Goal: Communication & Community: Answer question/provide support

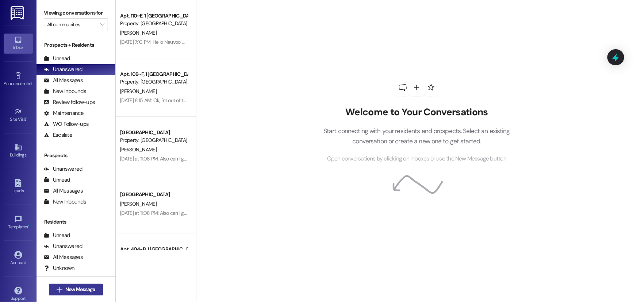
click at [73, 289] on span "New Message" at bounding box center [80, 290] width 30 height 8
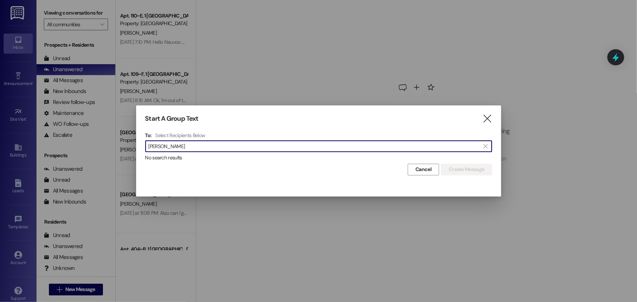
drag, startPoint x: 240, startPoint y: 146, endPoint x: 89, endPoint y: 150, distance: 150.4
click at [89, 150] on div "Start A Group Text  To: Select Recipients Below  [PERSON_NAME]  No search re…" at bounding box center [318, 151] width 637 height 302
type input "[PERSON_NAME]"
click at [278, 179] on div "Start A Group Text  To: Select Recipients Below  [PERSON_NAME]  No search re…" at bounding box center [318, 144] width 365 height 79
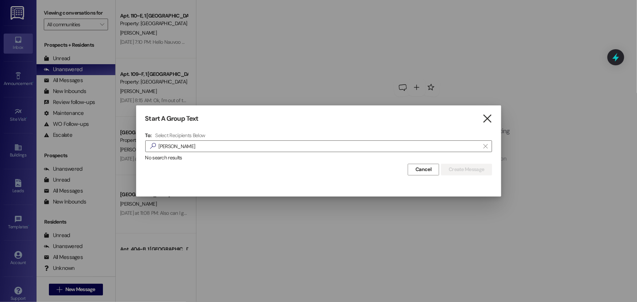
click at [487, 119] on icon "" at bounding box center [487, 119] width 10 height 8
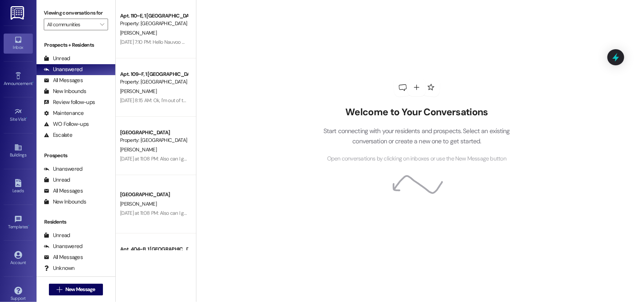
drag, startPoint x: 243, startPoint y: 98, endPoint x: 251, endPoint y: 101, distance: 8.5
click at [90, 286] on span "New Message" at bounding box center [80, 290] width 30 height 8
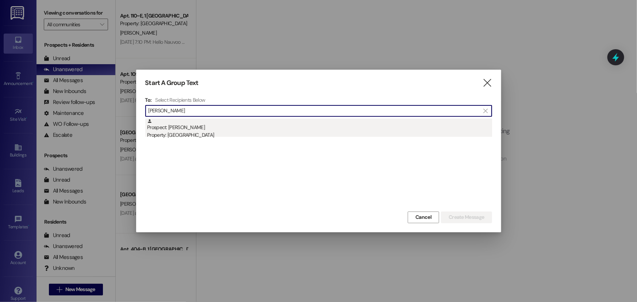
type input "[PERSON_NAME]"
click at [198, 131] on div "Property: [GEOGRAPHIC_DATA]" at bounding box center [319, 135] width 345 height 8
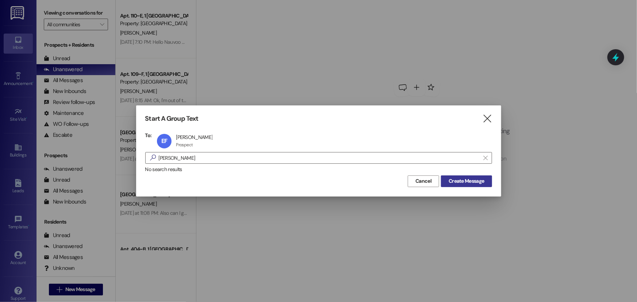
click at [469, 180] on span "Create Message" at bounding box center [466, 181] width 35 height 8
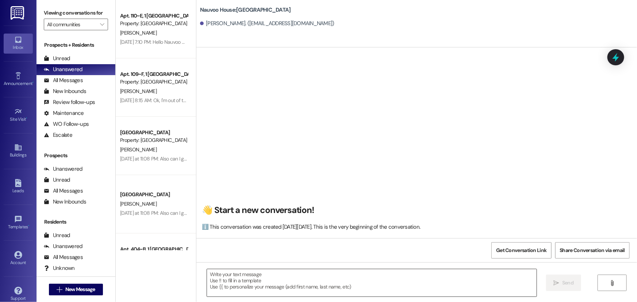
click at [339, 284] on textarea at bounding box center [372, 282] width 330 height 27
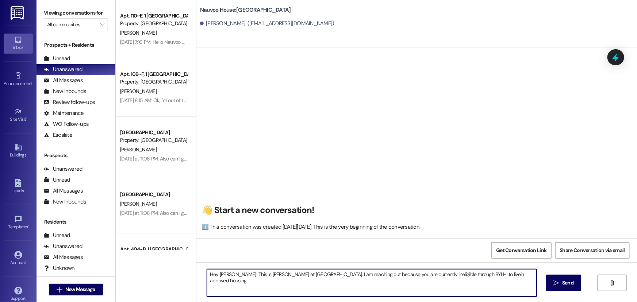
drag, startPoint x: 445, startPoint y: 275, endPoint x: 450, endPoint y: 291, distance: 16.3
click at [449, 292] on textarea "Hey [PERSON_NAME]! This is [PERSON_NAME] at [GEOGRAPHIC_DATA]. I am reaching ou…" at bounding box center [372, 282] width 330 height 27
click at [451, 277] on textarea "Hey [PERSON_NAME]! This is [PERSON_NAME] at [GEOGRAPHIC_DATA]. I am reaching ou…" at bounding box center [372, 282] width 330 height 27
drag, startPoint x: 471, startPoint y: 275, endPoint x: 477, endPoint y: 284, distance: 10.3
click at [481, 291] on textarea "Hey [PERSON_NAME]! This is [PERSON_NAME] at [GEOGRAPHIC_DATA]. I am reaching ou…" at bounding box center [372, 282] width 330 height 27
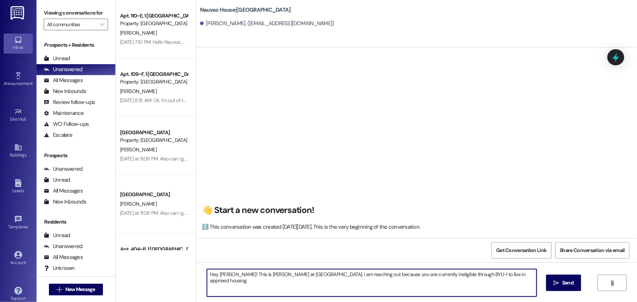
click at [468, 274] on textarea "Hey [PERSON_NAME]! This is [PERSON_NAME] at [GEOGRAPHIC_DATA]. I am reaching ou…" at bounding box center [372, 282] width 330 height 27
drag, startPoint x: 503, startPoint y: 275, endPoint x: 401, endPoint y: 283, distance: 102.5
click at [401, 283] on textarea "Hey [PERSON_NAME]! This is [PERSON_NAME] at [GEOGRAPHIC_DATA]. I am reaching ou…" at bounding box center [372, 282] width 330 height 27
click at [496, 277] on textarea "Hey [PERSON_NAME]! This is [PERSON_NAME] at [GEOGRAPHIC_DATA]. I am reaching ou…" at bounding box center [372, 282] width 330 height 27
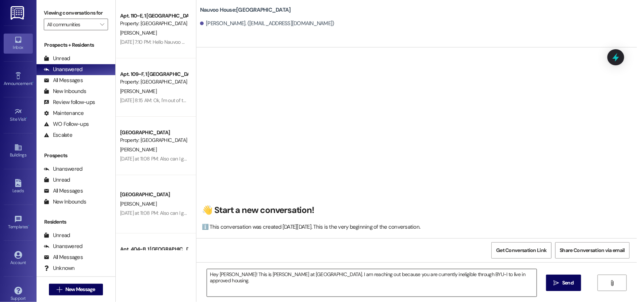
click at [502, 281] on textarea "Hey [PERSON_NAME]! This is [PERSON_NAME] at [GEOGRAPHIC_DATA]. I am reaching ou…" at bounding box center [372, 282] width 330 height 27
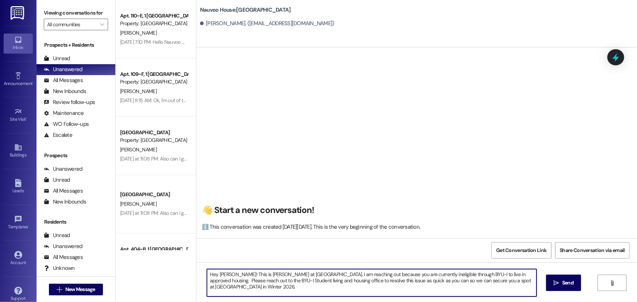
drag, startPoint x: 523, startPoint y: 281, endPoint x: 194, endPoint y: 260, distance: 329.6
click at [196, 260] on div "👋 Start a new conversation! ℹ️ This conversation was created [DATE][DATE]. This…" at bounding box center [416, 198] width 441 height 302
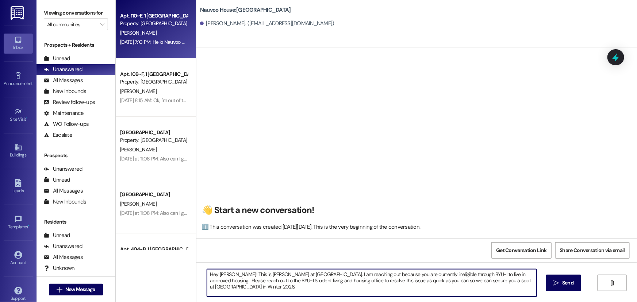
type textarea "Hey [PERSON_NAME]! This is [PERSON_NAME] at [GEOGRAPHIC_DATA]. I am reaching ou…"
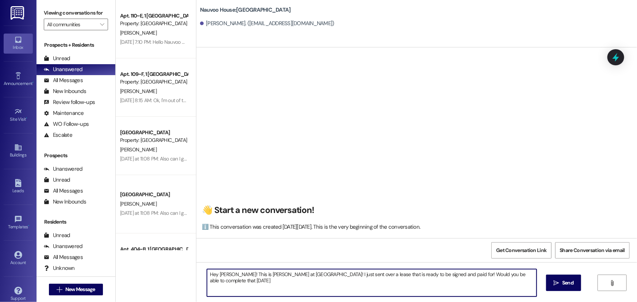
click at [406, 275] on textarea "Hey [PERSON_NAME]! This is [PERSON_NAME] at [GEOGRAPHIC_DATA]! I just sent over…" at bounding box center [372, 282] width 330 height 27
click at [526, 277] on textarea "Hey [PERSON_NAME]! This is [PERSON_NAME] at [GEOGRAPHIC_DATA]! I just sent over…" at bounding box center [372, 282] width 330 height 27
click at [345, 287] on textarea "Hey [PERSON_NAME]! This is [PERSON_NAME] at [GEOGRAPHIC_DATA]! I just sent over…" at bounding box center [372, 282] width 330 height 27
drag, startPoint x: 437, startPoint y: 279, endPoint x: 433, endPoint y: 275, distance: 5.7
drag, startPoint x: 412, startPoint y: 281, endPoint x: 146, endPoint y: 272, distance: 265.9
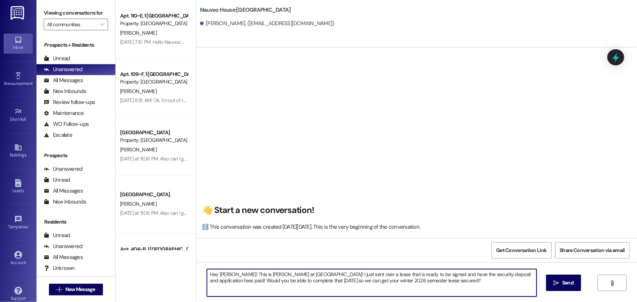
click at [146, 272] on div "Apt. 110~E, 1 [GEOGRAPHIC_DATA] Property: [GEOGRAPHIC_DATA] [PERSON_NAME] [DATE…" at bounding box center [376, 151] width 521 height 302
type textarea "Hey [PERSON_NAME]! This is [PERSON_NAME] at [GEOGRAPHIC_DATA]! I just sent over…"
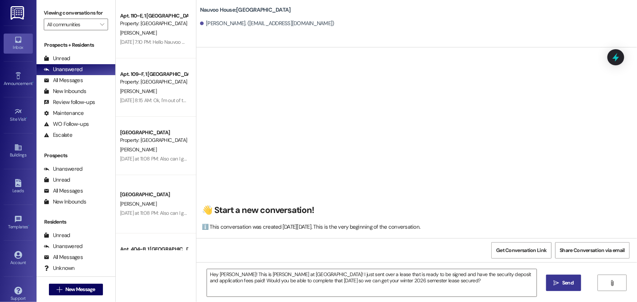
click at [557, 283] on icon "" at bounding box center [556, 283] width 5 height 6
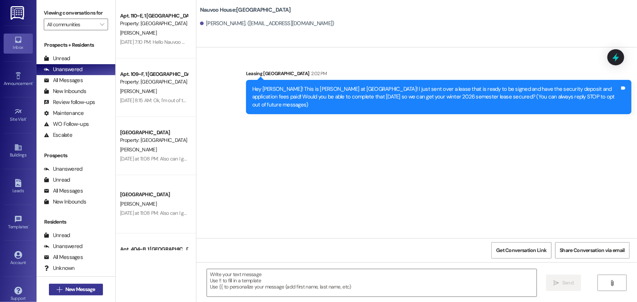
click at [95, 288] on button " New Message" at bounding box center [76, 290] width 54 height 12
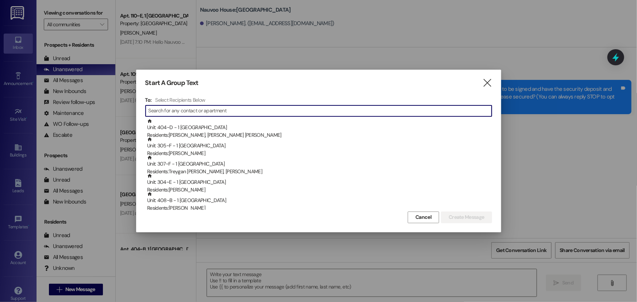
type input "s"
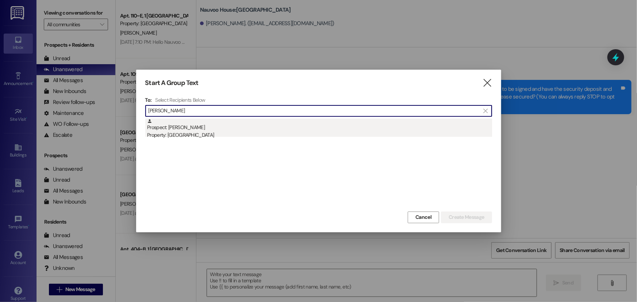
type input "[PERSON_NAME]"
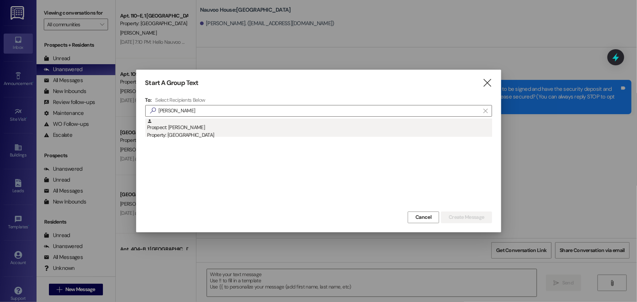
click at [335, 132] on div "Property: [GEOGRAPHIC_DATA]" at bounding box center [319, 135] width 345 height 8
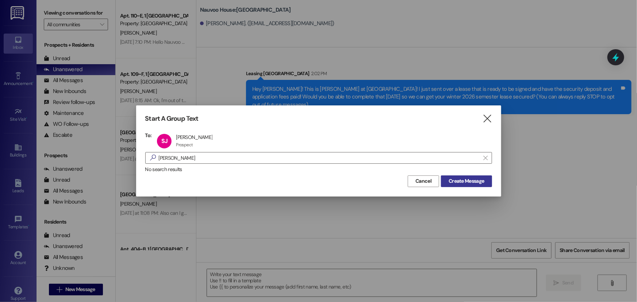
click at [462, 184] on span "Create Message" at bounding box center [466, 181] width 35 height 8
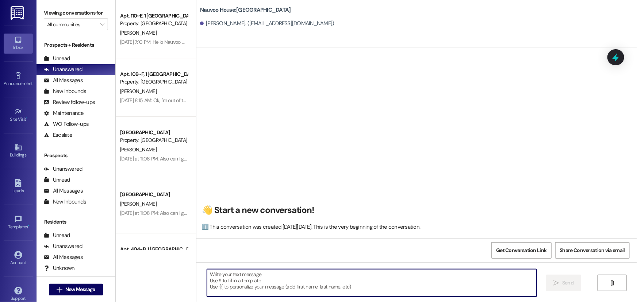
click at [323, 285] on textarea at bounding box center [372, 282] width 330 height 27
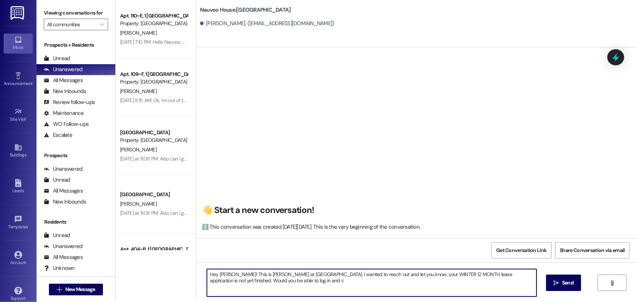
click at [307, 284] on textarea "Hey [PERSON_NAME]! This is [PERSON_NAME] at [GEOGRAPHIC_DATA]. I wanted to reac…" at bounding box center [372, 282] width 330 height 27
drag, startPoint x: 395, startPoint y: 278, endPoint x: 204, endPoint y: 275, distance: 190.6
click at [207, 275] on textarea "Hey [PERSON_NAME]! This is [PERSON_NAME] at [GEOGRAPHIC_DATA]. I wanted to reac…" at bounding box center [372, 282] width 330 height 27
click at [388, 288] on textarea "Hey [PERSON_NAME]! This is [PERSON_NAME] at [GEOGRAPHIC_DATA]. I wanted to reac…" at bounding box center [372, 282] width 330 height 27
drag, startPoint x: 478, startPoint y: 283, endPoint x: 204, endPoint y: 270, distance: 274.8
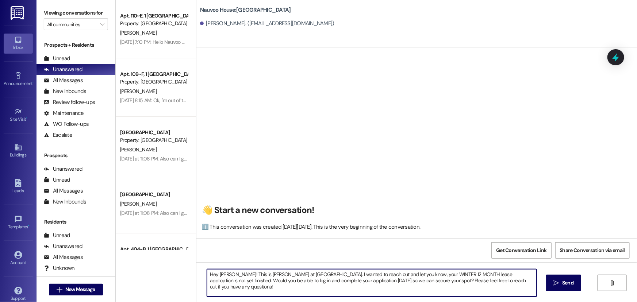
click at [207, 270] on textarea "Hey [PERSON_NAME]! This is [PERSON_NAME] at [GEOGRAPHIC_DATA]. I wanted to reac…" at bounding box center [372, 282] width 330 height 27
type textarea "Hey [PERSON_NAME]! This is [PERSON_NAME] at [GEOGRAPHIC_DATA]. I wanted to reac…"
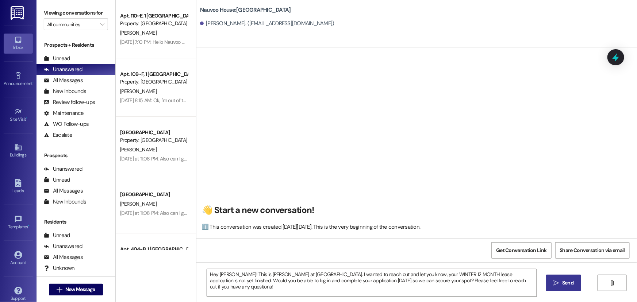
click at [558, 284] on icon "" at bounding box center [556, 283] width 5 height 6
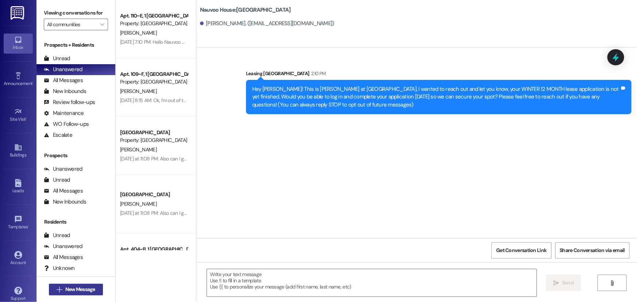
click at [69, 288] on span "New Message" at bounding box center [80, 290] width 30 height 8
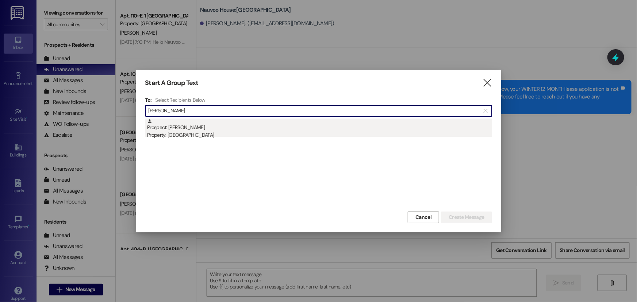
type input "[PERSON_NAME]"
click at [232, 129] on div "Prospect: [PERSON_NAME] Property: [GEOGRAPHIC_DATA]" at bounding box center [319, 129] width 345 height 21
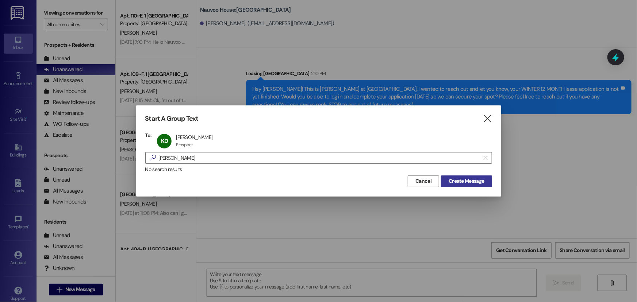
click at [478, 183] on span "Create Message" at bounding box center [466, 181] width 35 height 8
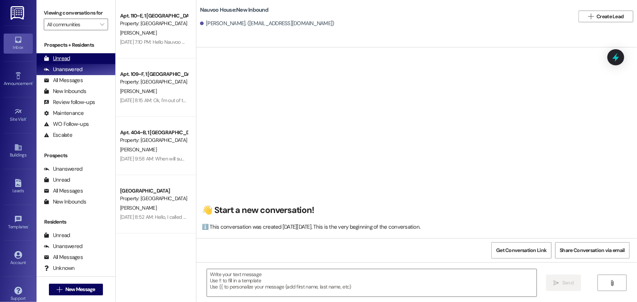
click at [77, 58] on div "Unread (0)" at bounding box center [75, 58] width 79 height 11
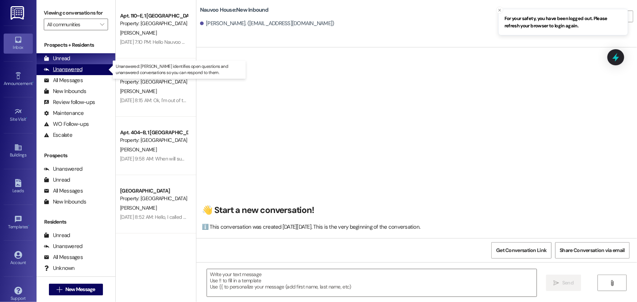
click at [71, 67] on div "Unanswered" at bounding box center [63, 70] width 39 height 8
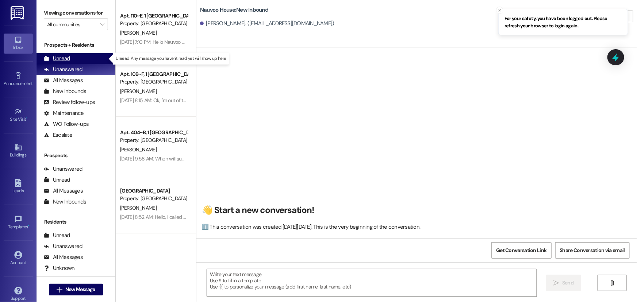
click at [68, 54] on div "Unread (0)" at bounding box center [75, 58] width 79 height 11
click at [66, 56] on div "Unread" at bounding box center [57, 59] width 26 height 8
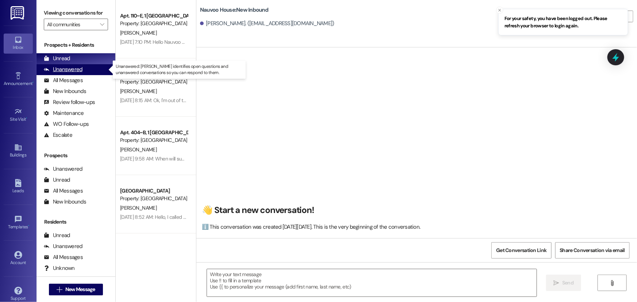
click at [60, 66] on div "Unanswered" at bounding box center [63, 70] width 39 height 8
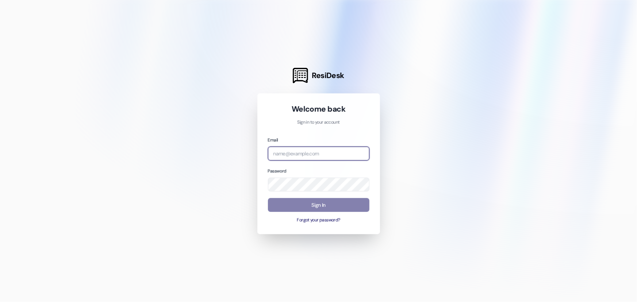
click at [314, 150] on input "email" at bounding box center [318, 154] width 101 height 14
type input "[EMAIL_ADDRESS][DOMAIN_NAME]"
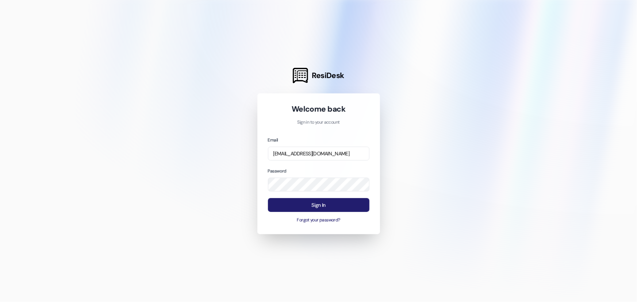
click at [319, 208] on button "Sign In" at bounding box center [318, 205] width 101 height 14
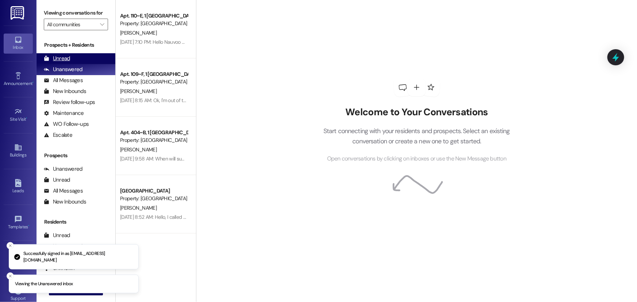
click at [57, 59] on div "Unread" at bounding box center [57, 59] width 26 height 8
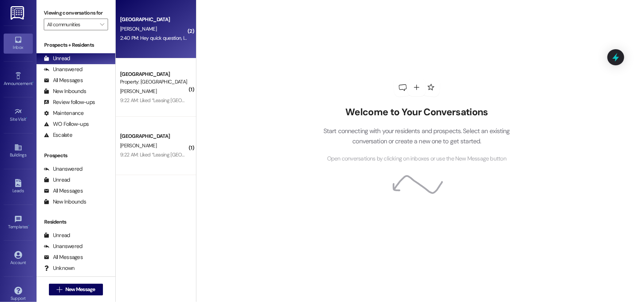
click at [156, 27] on div "[PERSON_NAME]" at bounding box center [153, 28] width 69 height 9
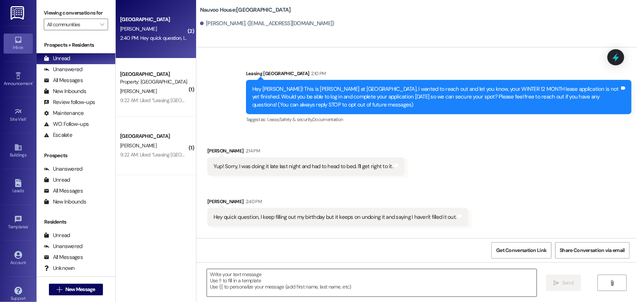
click at [307, 289] on textarea at bounding box center [372, 282] width 330 height 27
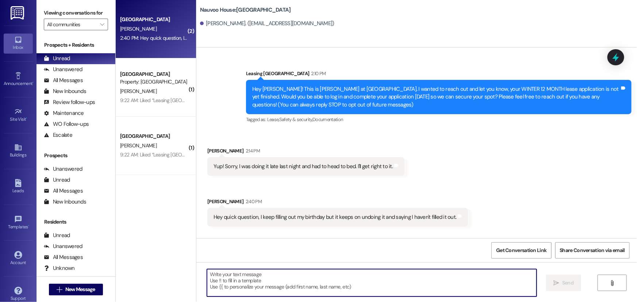
click at [233, 291] on textarea at bounding box center [372, 282] width 330 height 27
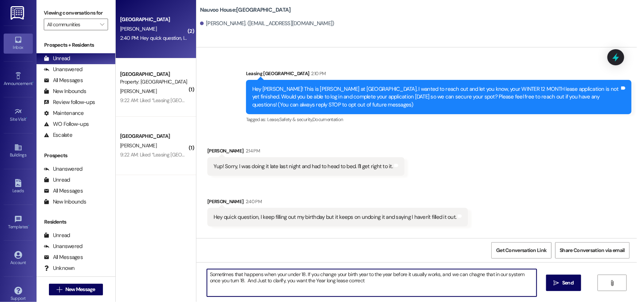
type textarea "Sometimes that happens when your under 18. If you change your birth year to the…"
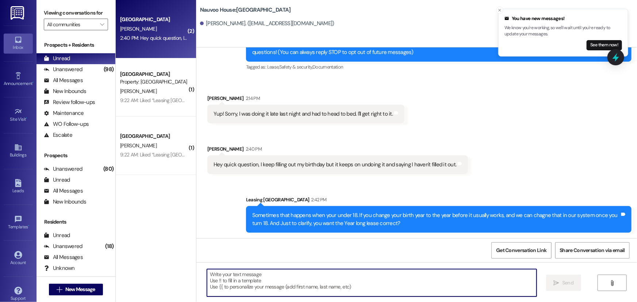
scroll to position [103, 0]
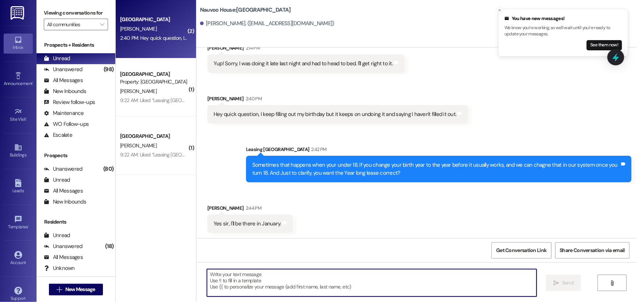
click at [283, 288] on textarea at bounding box center [372, 282] width 330 height 27
click at [82, 292] on span "New Message" at bounding box center [80, 290] width 30 height 8
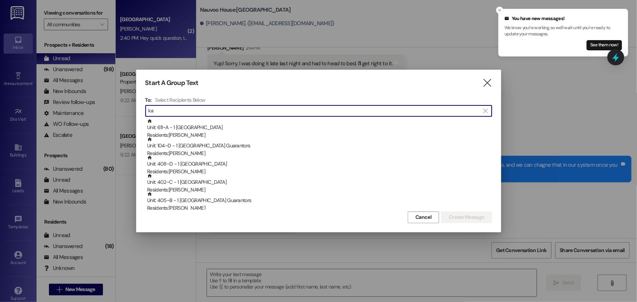
type input "k"
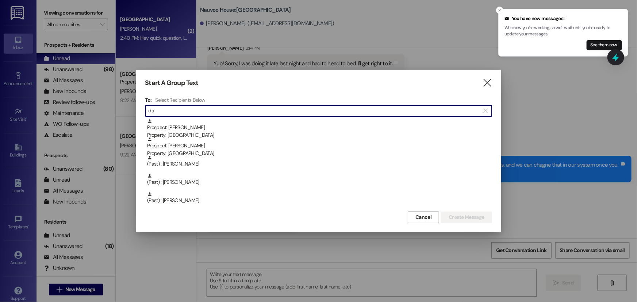
type input "d"
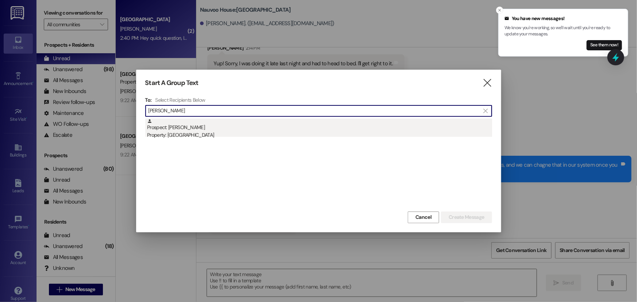
type input "Kai Dan"
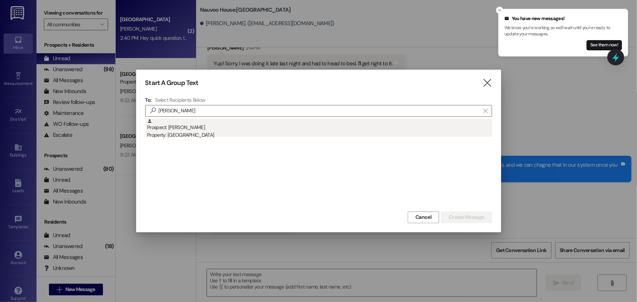
click at [244, 130] on div "Prospect: [PERSON_NAME] Property: [GEOGRAPHIC_DATA]" at bounding box center [319, 129] width 345 height 21
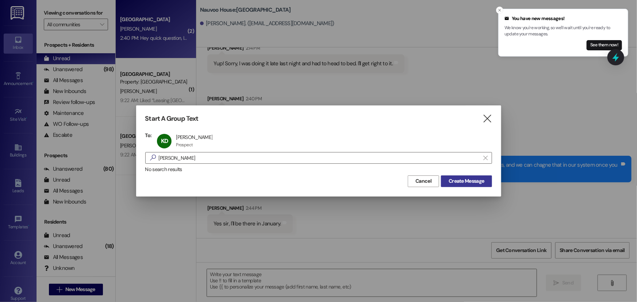
click at [480, 185] on button "Create Message" at bounding box center [466, 182] width 51 height 12
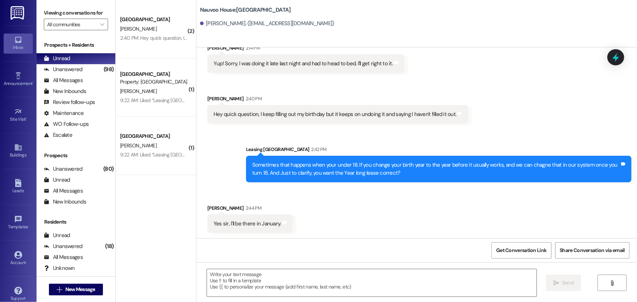
scroll to position [0, 0]
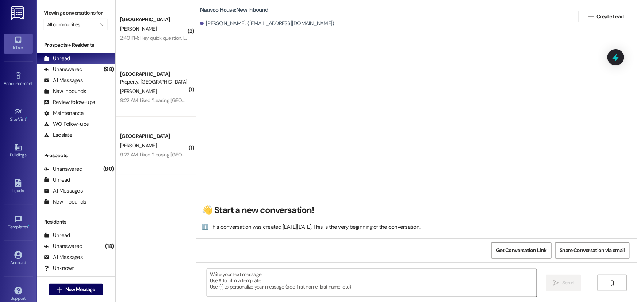
click at [237, 284] on textarea at bounding box center [372, 282] width 330 height 27
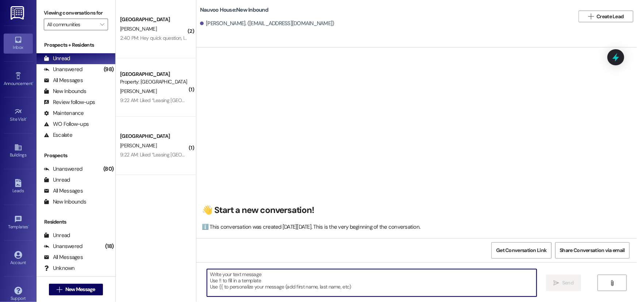
type textarea "J"
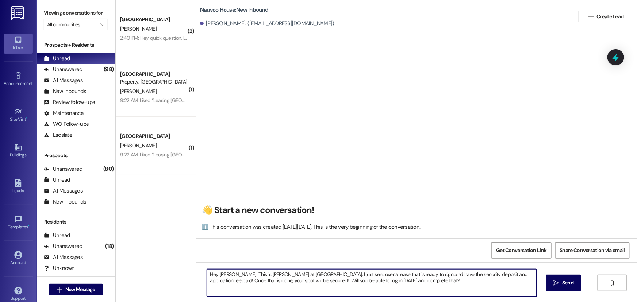
drag, startPoint x: 388, startPoint y: 282, endPoint x: 205, endPoint y: 276, distance: 182.6
click at [207, 276] on textarea "Hey Kailyn! This is Josh at Nauvoo House. I just sent over a lease that is read…" at bounding box center [372, 282] width 330 height 27
type textarea "Hey Kailyn! This is Josh at Nauvoo House. I just sent over a lease that is read…"
click at [562, 281] on span "Send" at bounding box center [567, 283] width 11 height 8
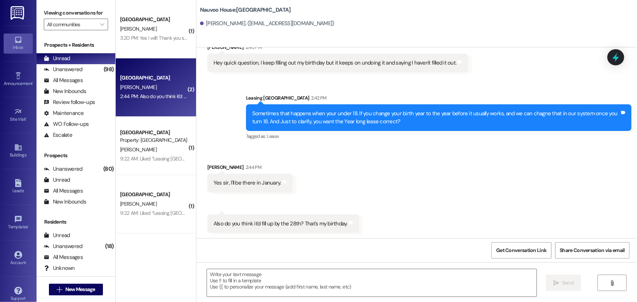
scroll to position [155, 0]
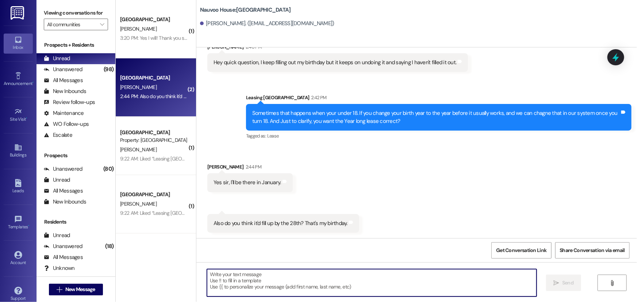
click at [279, 281] on textarea at bounding box center [372, 282] width 330 height 27
type textarea "I"
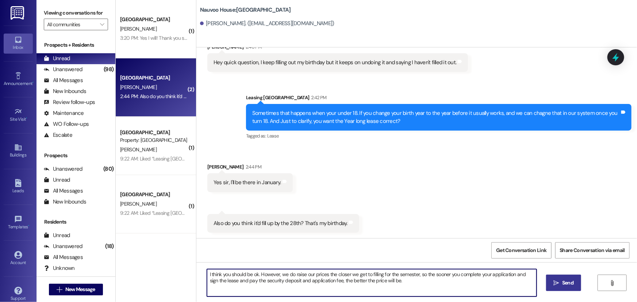
type textarea "I think you should be ok. However, we do raise our prices the closer we get to …"
click at [562, 287] on button " Send" at bounding box center [563, 283] width 35 height 16
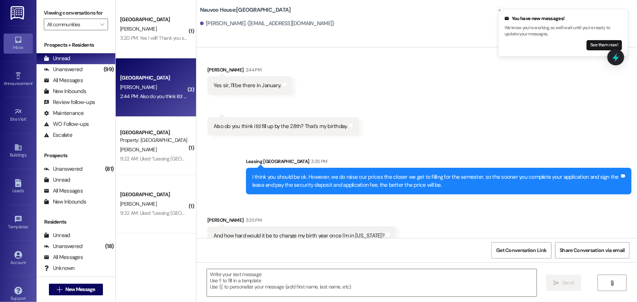
scroll to position [264, 0]
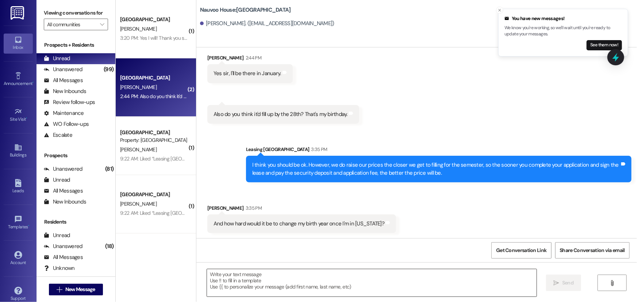
click at [302, 287] on textarea at bounding box center [372, 282] width 330 height 27
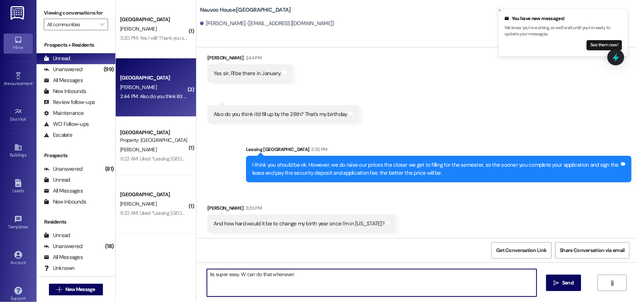
type textarea "its super easy. W can do that whenever."
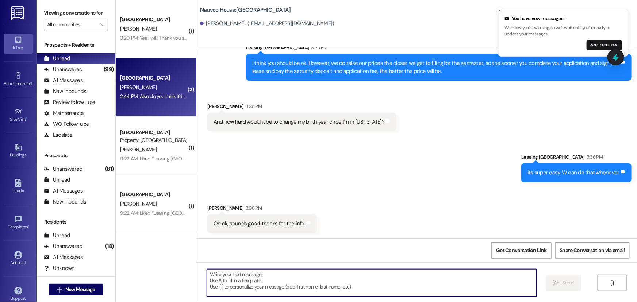
scroll to position [366, 0]
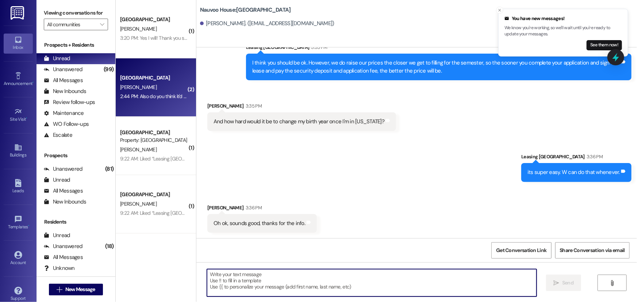
click at [301, 288] on textarea at bounding box center [372, 282] width 330 height 27
type textarea "Absouletly"
